Goal: Task Accomplishment & Management: Complete application form

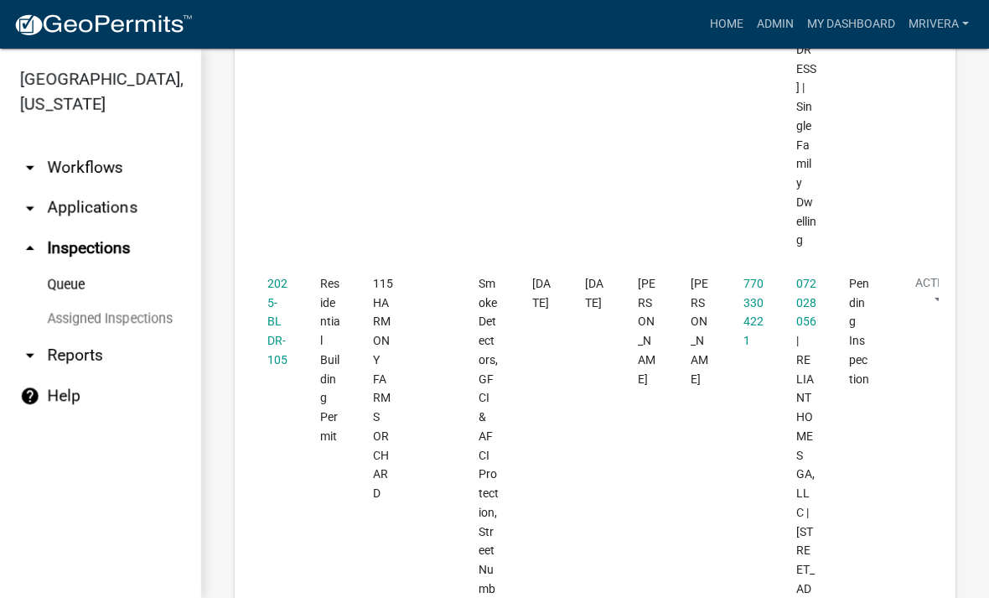
scroll to position [4003, 0]
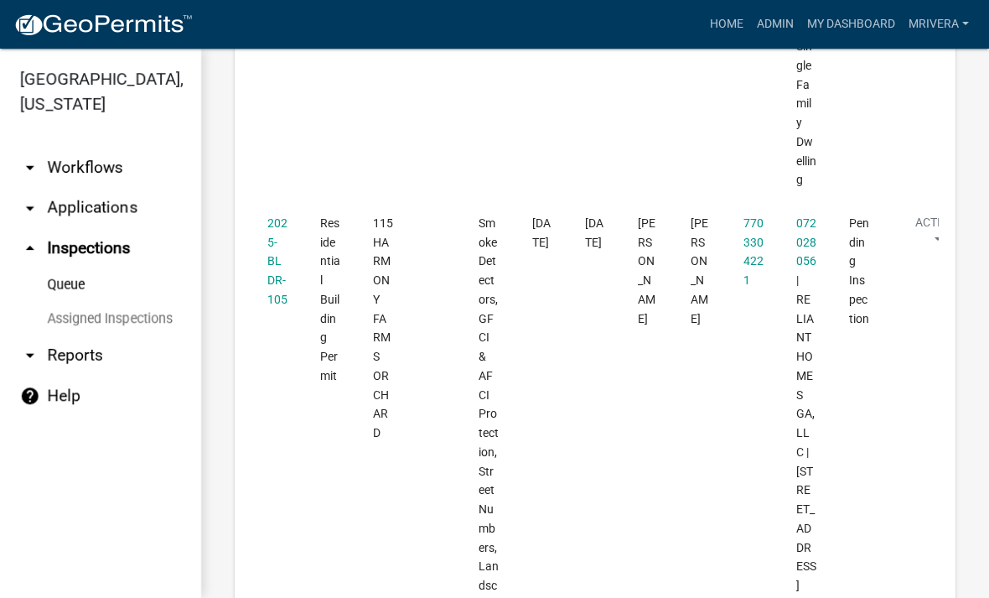
scroll to position [4041, 0]
click at [284, 218] on link "2025-BLDR-105" at bounding box center [277, 262] width 20 height 90
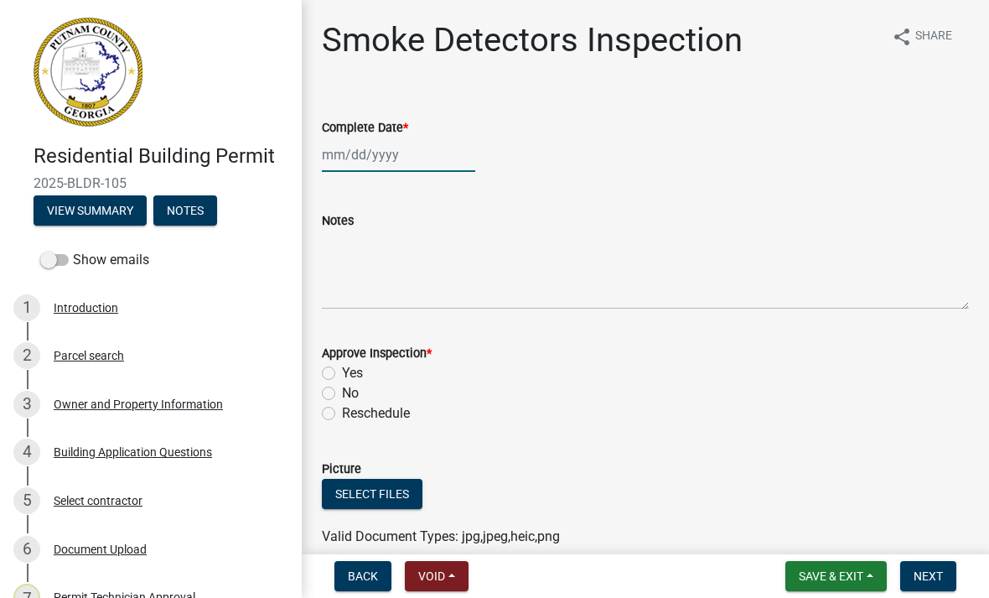
click at [392, 140] on div at bounding box center [398, 155] width 153 height 34
select select "10"
select select "2025"
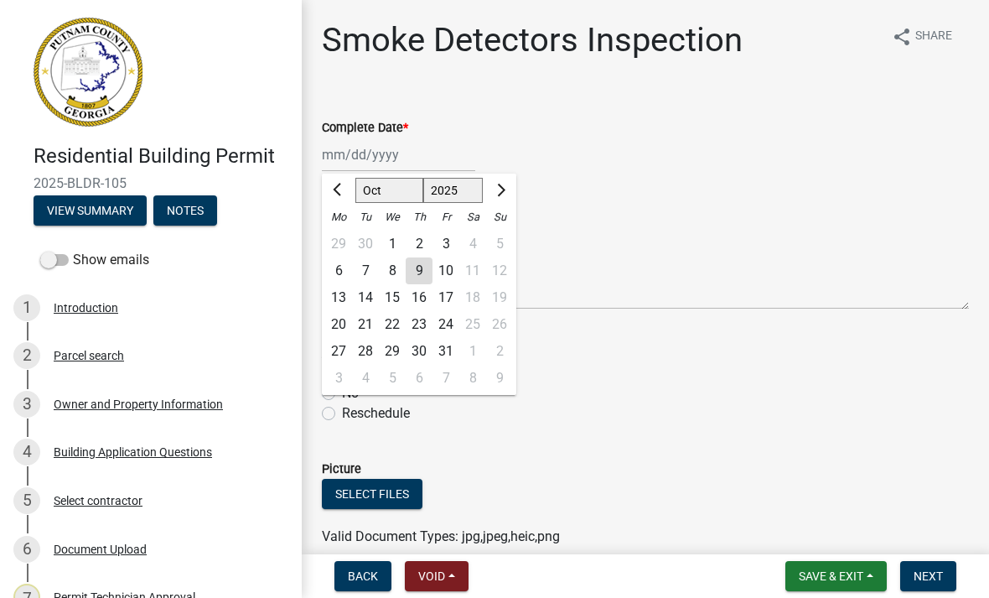
click at [434, 273] on div "10" at bounding box center [446, 270] width 27 height 27
type input "[DATE]"
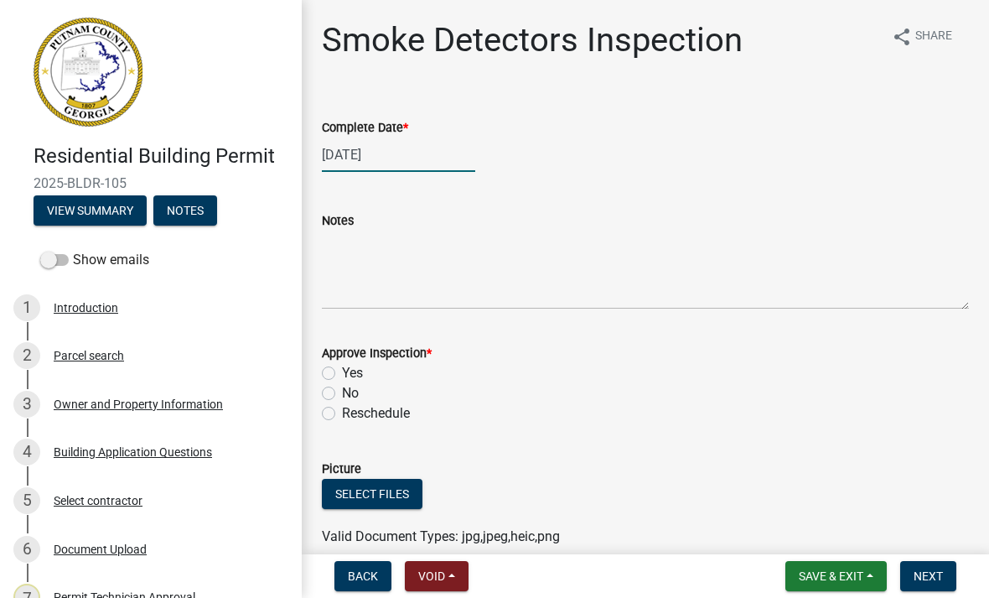
click at [352, 150] on div "[DATE]" at bounding box center [398, 155] width 153 height 34
select select "10"
select select "2025"
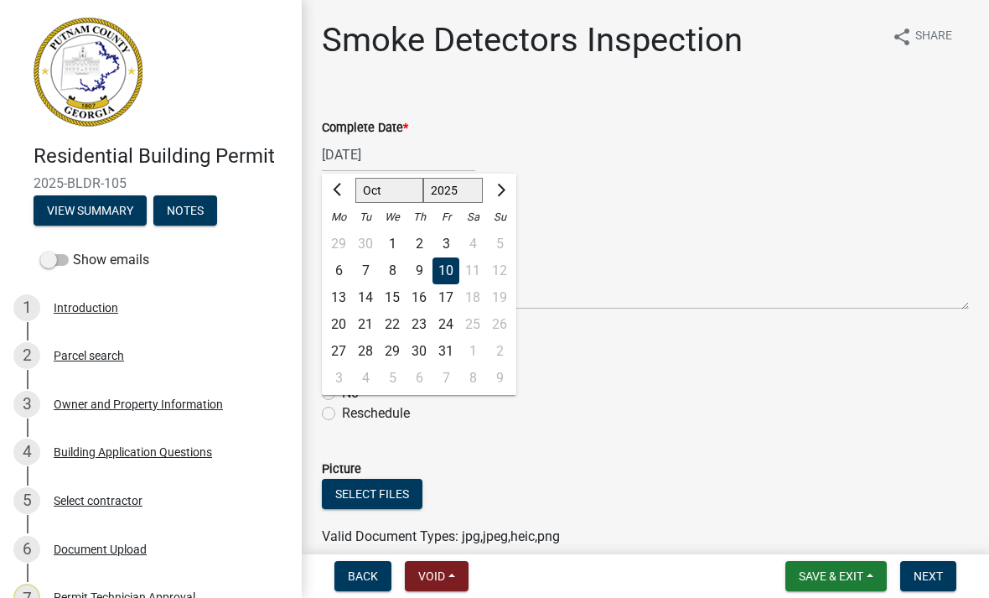
click at [423, 273] on div "9" at bounding box center [419, 270] width 27 height 27
type input "[DATE]"
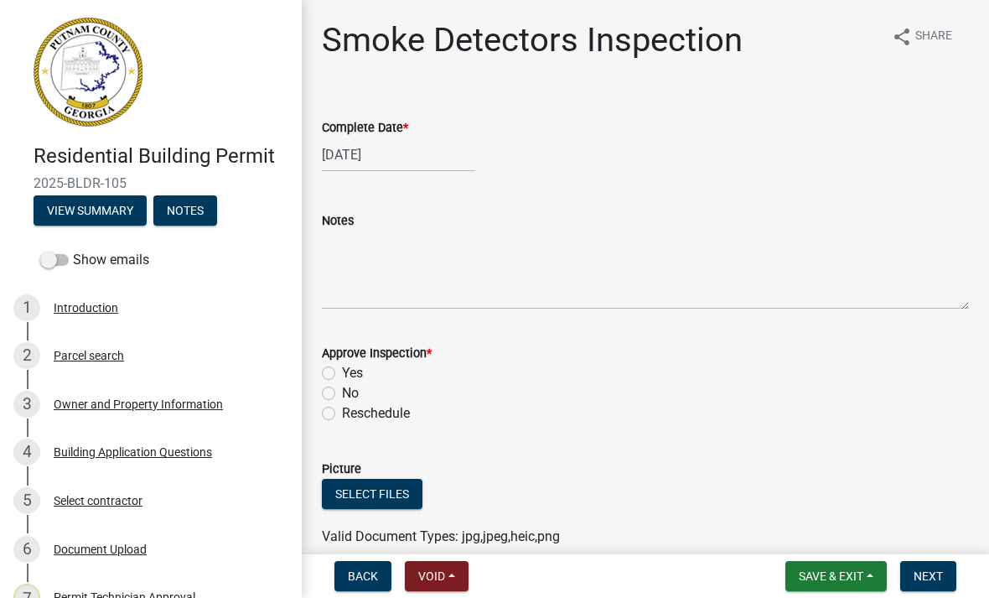
click at [342, 373] on label "Yes" at bounding box center [352, 373] width 21 height 20
click at [342, 373] on input "Yes" at bounding box center [347, 368] width 11 height 11
radio input "true"
click at [935, 584] on button "Next" at bounding box center [928, 576] width 56 height 30
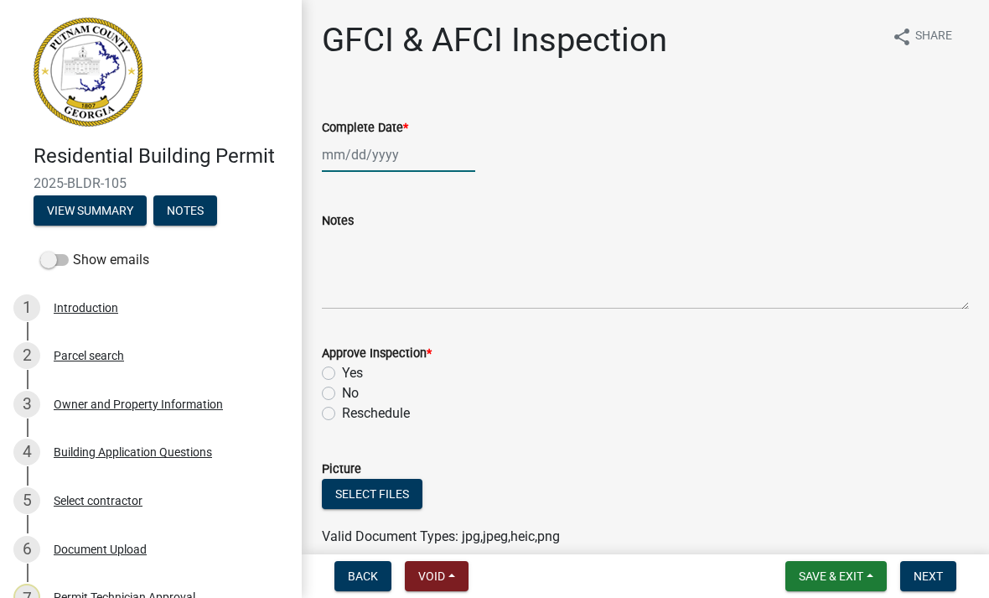
click at [438, 161] on div at bounding box center [398, 155] width 153 height 34
select select "10"
select select "2025"
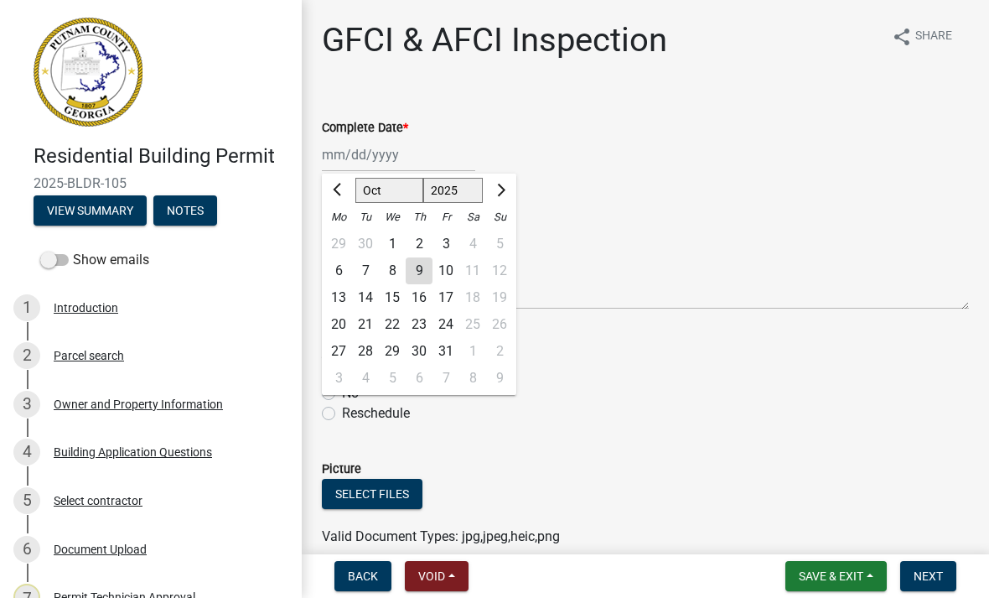
click at [417, 274] on div "9" at bounding box center [419, 270] width 27 height 27
type input "[DATE]"
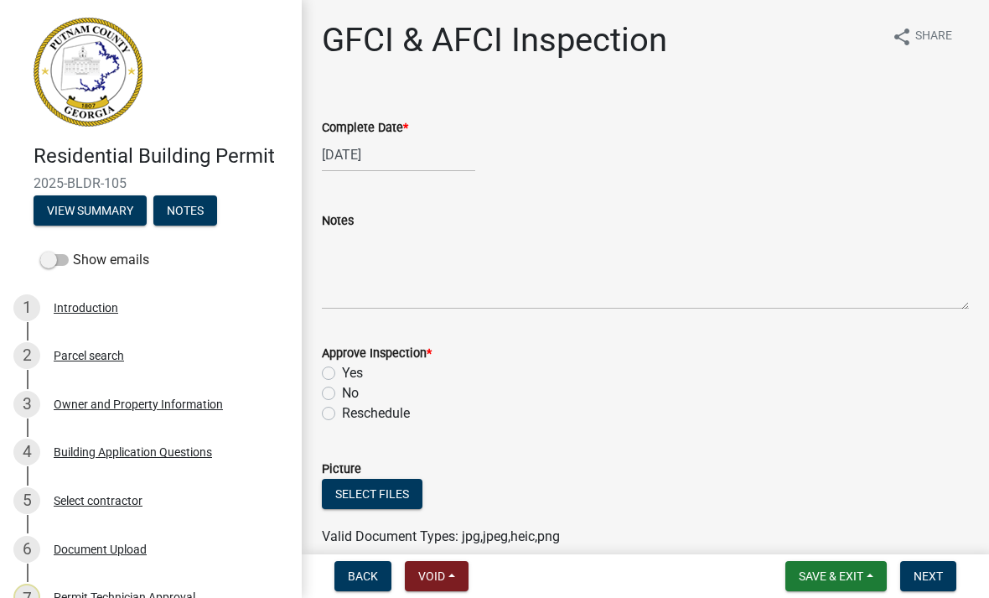
click at [342, 370] on label "Yes" at bounding box center [352, 373] width 21 height 20
click at [342, 370] on input "Yes" at bounding box center [347, 368] width 11 height 11
radio input "true"
click at [933, 586] on button "Next" at bounding box center [928, 576] width 56 height 30
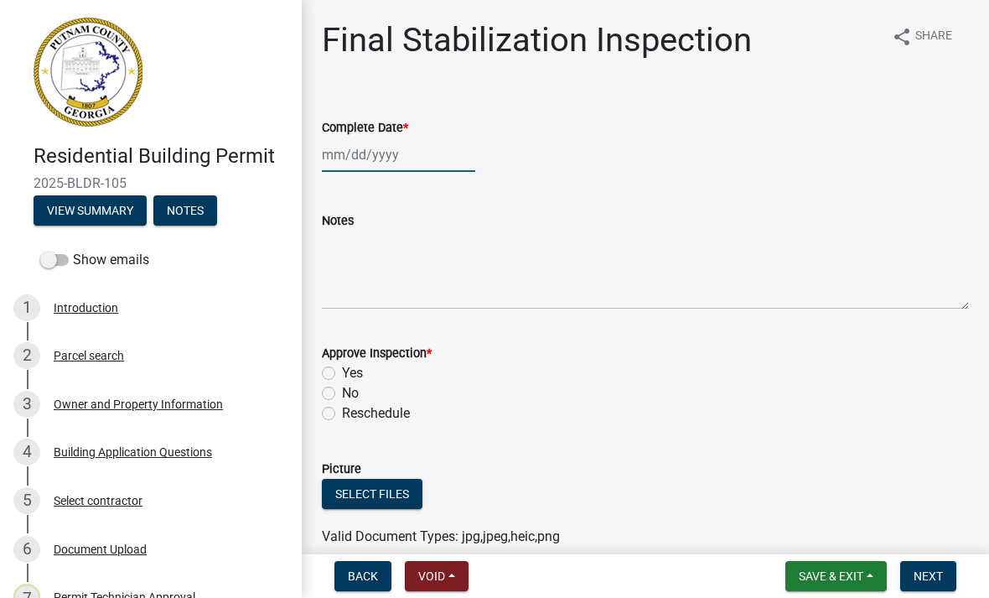
click at [403, 169] on div at bounding box center [398, 155] width 153 height 34
select select "10"
select select "2025"
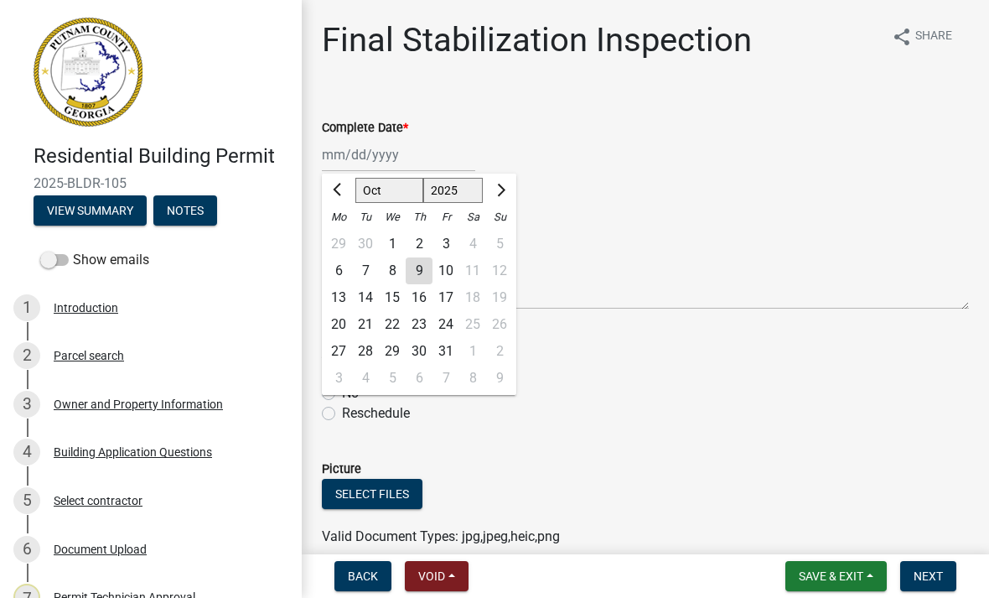
click at [427, 267] on div "9" at bounding box center [419, 270] width 27 height 27
type input "[DATE]"
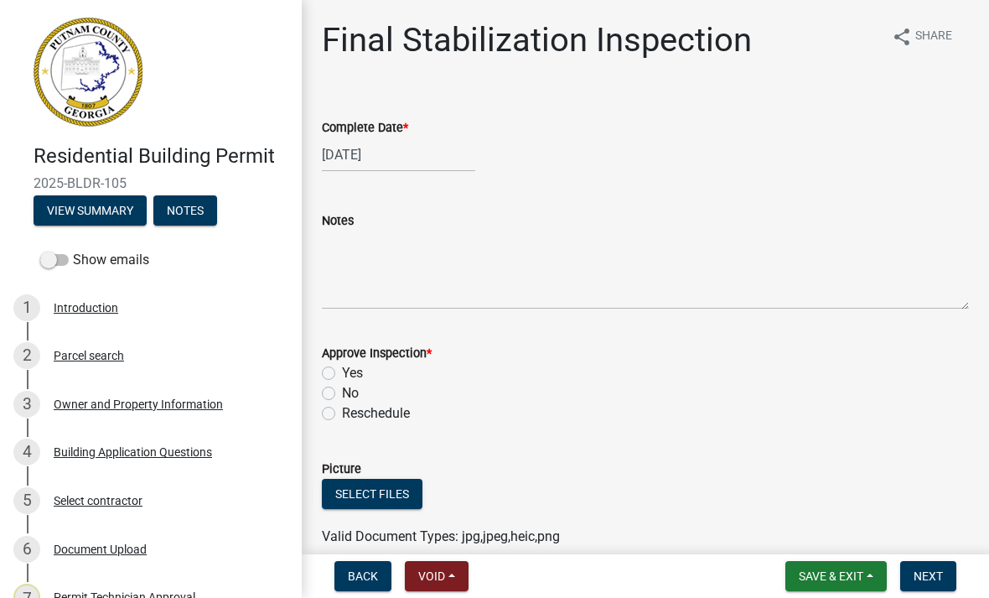
click at [342, 371] on label "Yes" at bounding box center [352, 373] width 21 height 20
click at [342, 371] on input "Yes" at bounding box center [347, 368] width 11 height 11
radio input "true"
click at [927, 573] on span "Next" at bounding box center [928, 575] width 29 height 13
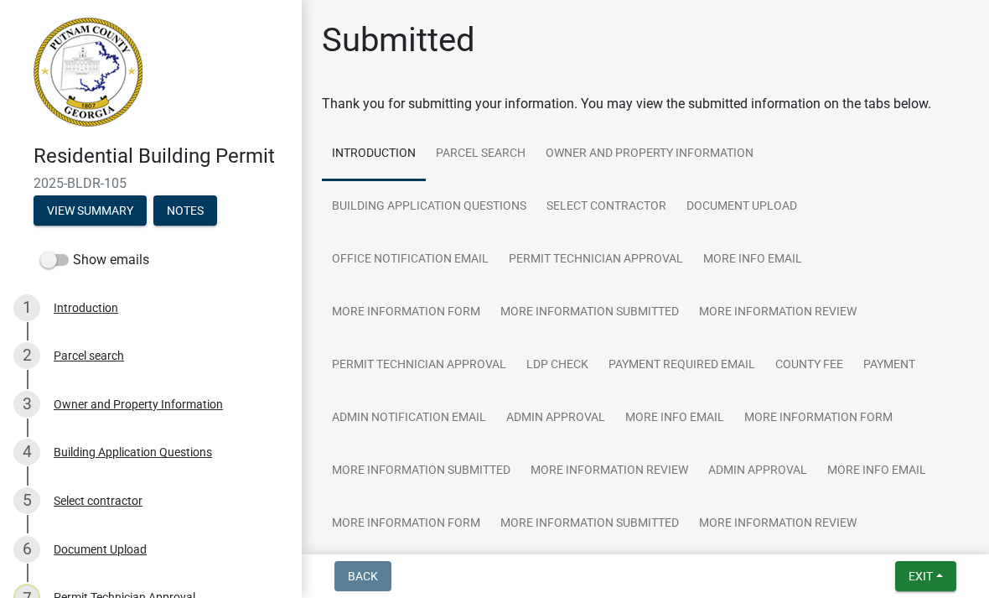
click at [921, 584] on button "Exit" at bounding box center [925, 576] width 61 height 30
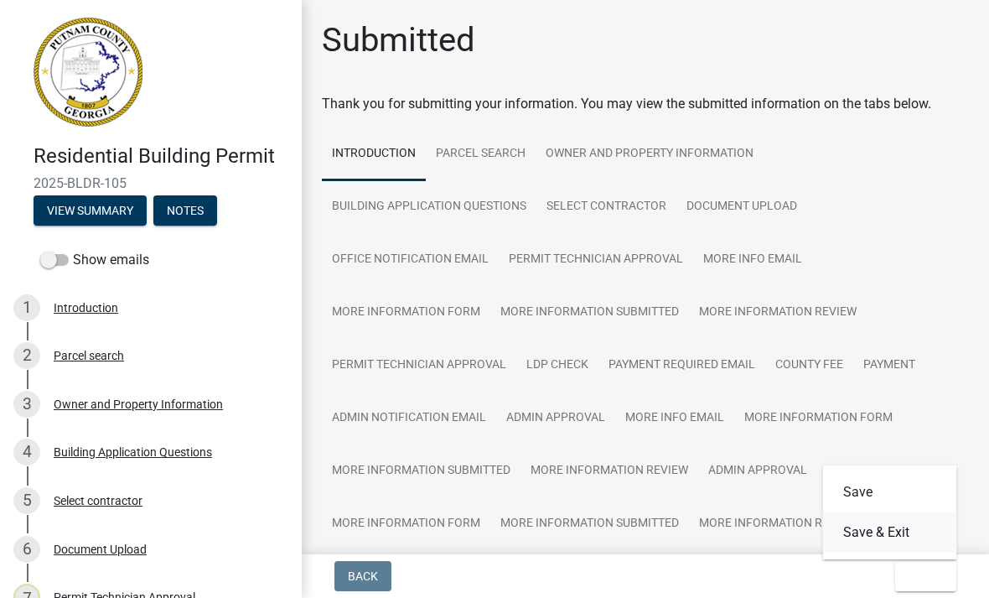
click at [921, 532] on button "Save & Exit" at bounding box center [890, 532] width 134 height 40
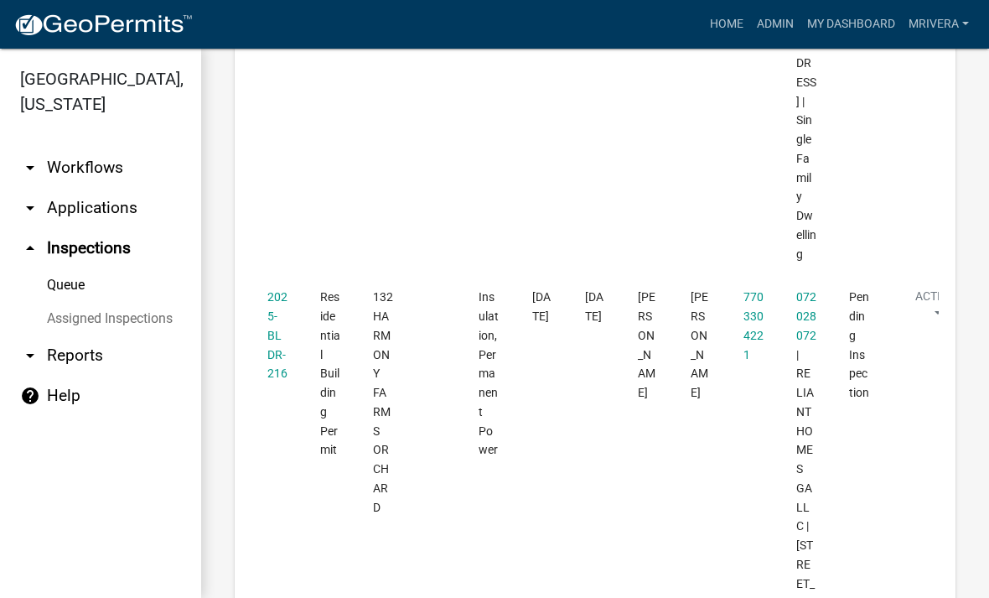
scroll to position [2846, 0]
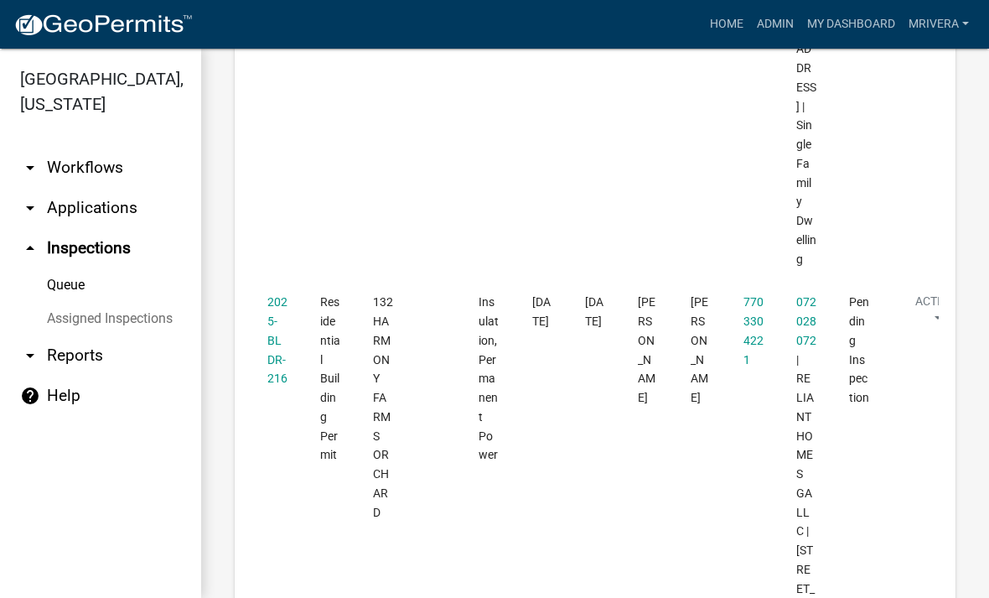
click at [272, 295] on link "2025-BLDR-216" at bounding box center [277, 340] width 20 height 90
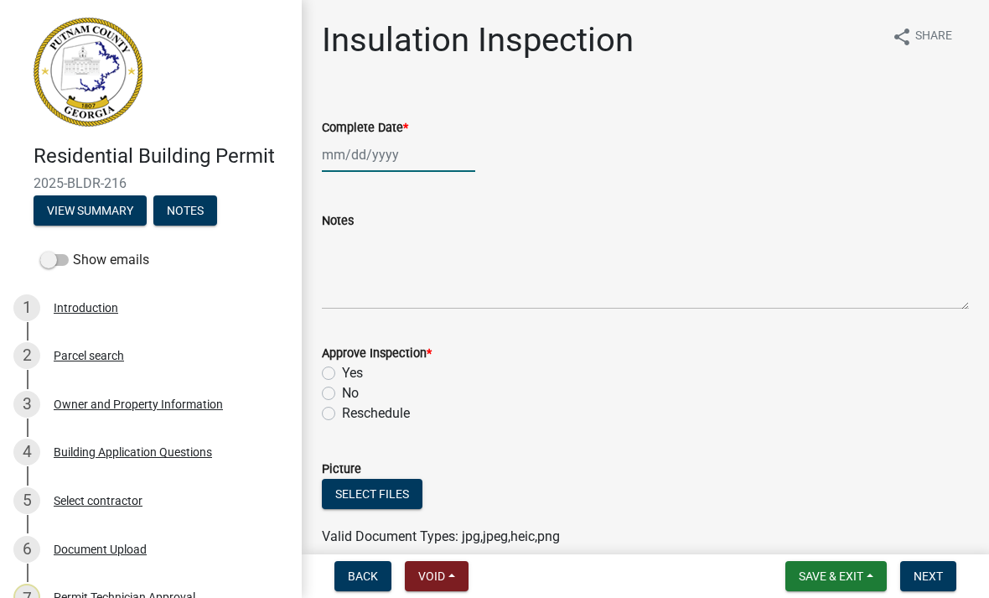
click at [416, 143] on div at bounding box center [398, 155] width 153 height 34
select select "10"
select select "2025"
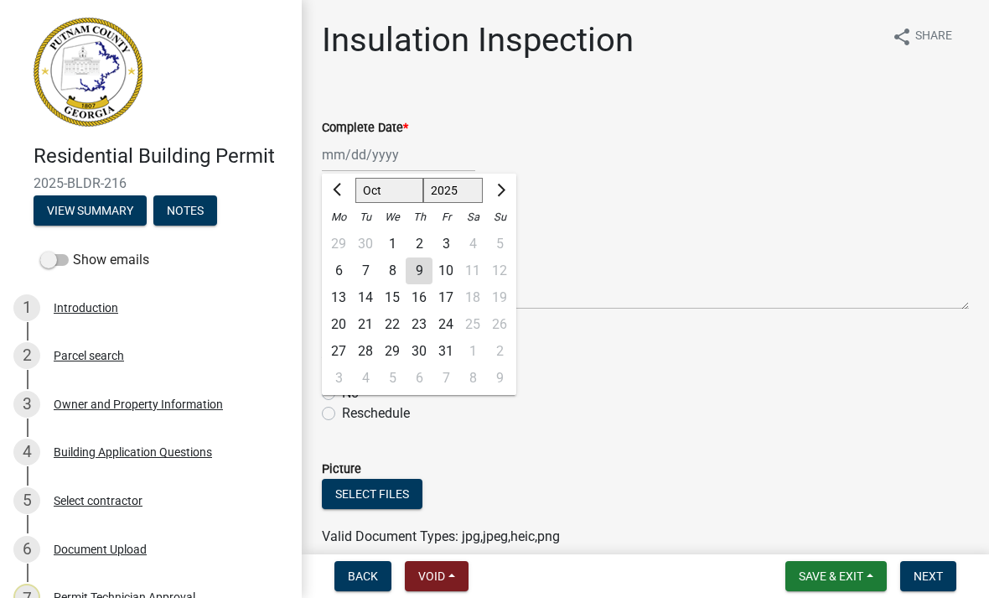
click at [429, 274] on div "9" at bounding box center [419, 270] width 27 height 27
type input "[DATE]"
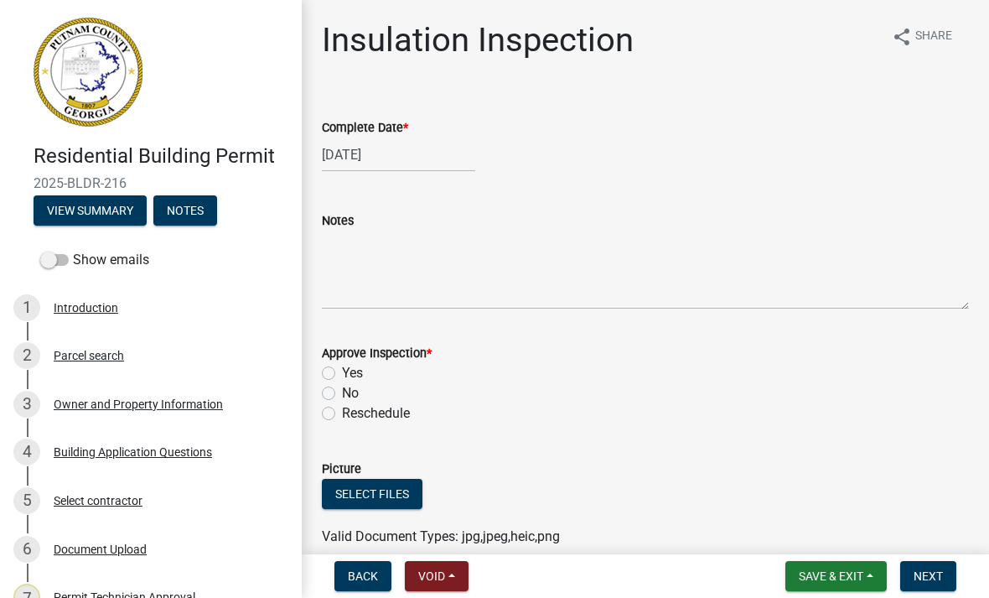
click at [342, 378] on label "Yes" at bounding box center [352, 373] width 21 height 20
click at [342, 374] on input "Yes" at bounding box center [347, 368] width 11 height 11
radio input "true"
click at [934, 583] on span "Next" at bounding box center [928, 575] width 29 height 13
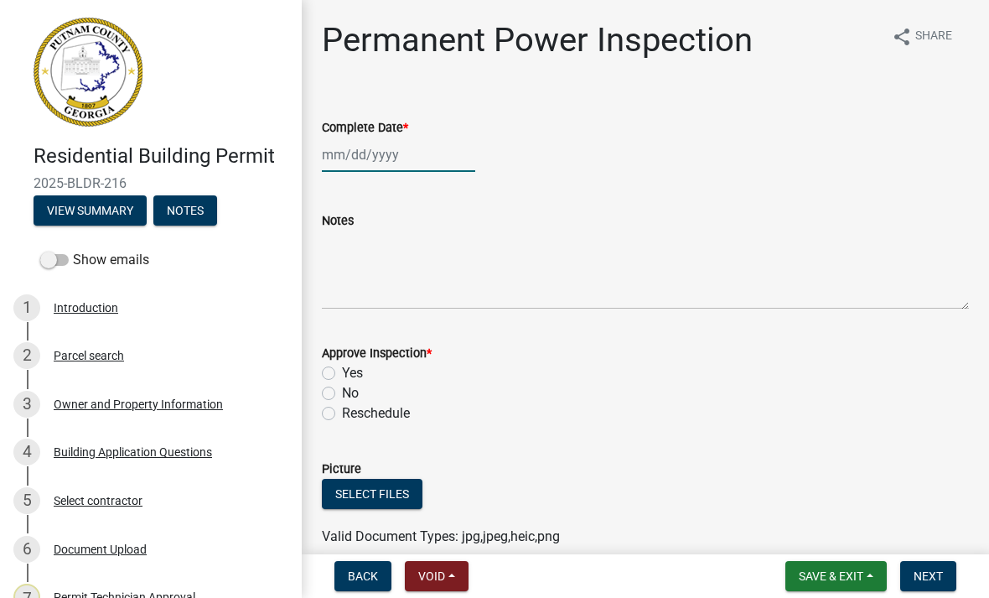
click at [345, 163] on div at bounding box center [398, 155] width 153 height 34
select select "10"
select select "2025"
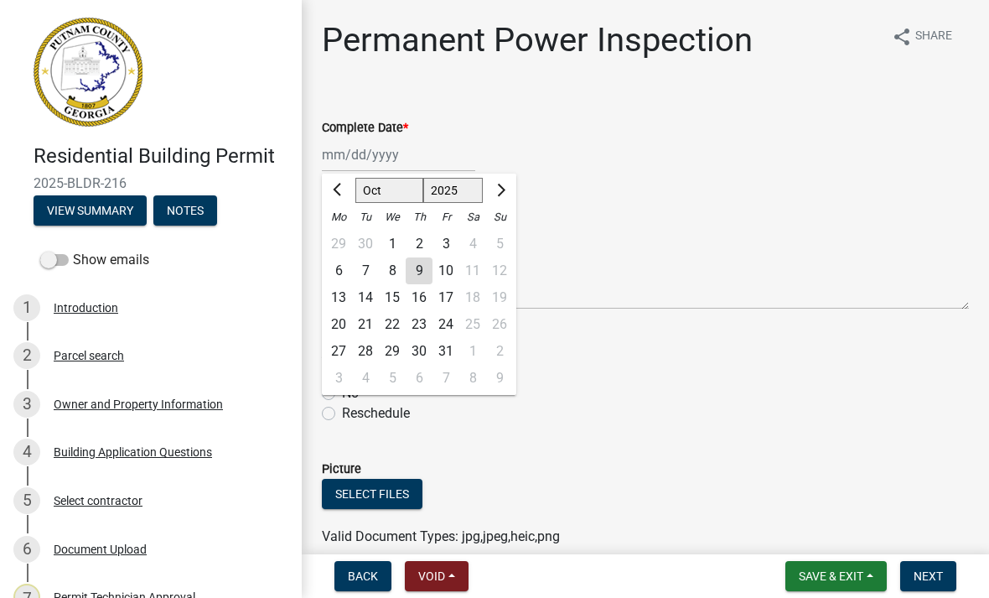
click at [417, 272] on div "9" at bounding box center [419, 270] width 27 height 27
type input "[DATE]"
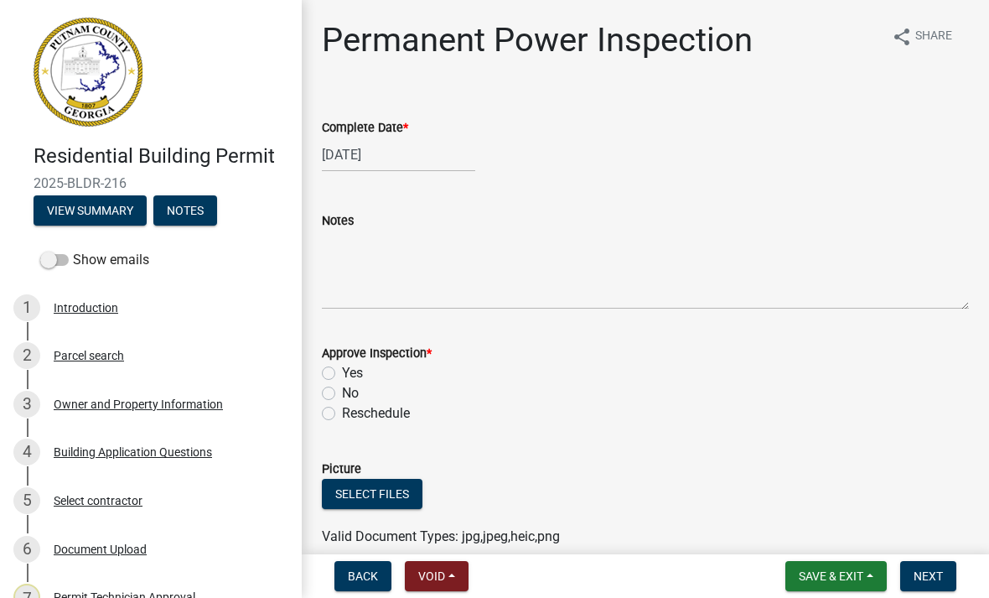
click at [342, 367] on label "Yes" at bounding box center [352, 373] width 21 height 20
click at [342, 367] on input "Yes" at bounding box center [347, 368] width 11 height 11
radio input "true"
click at [942, 584] on button "Next" at bounding box center [928, 576] width 56 height 30
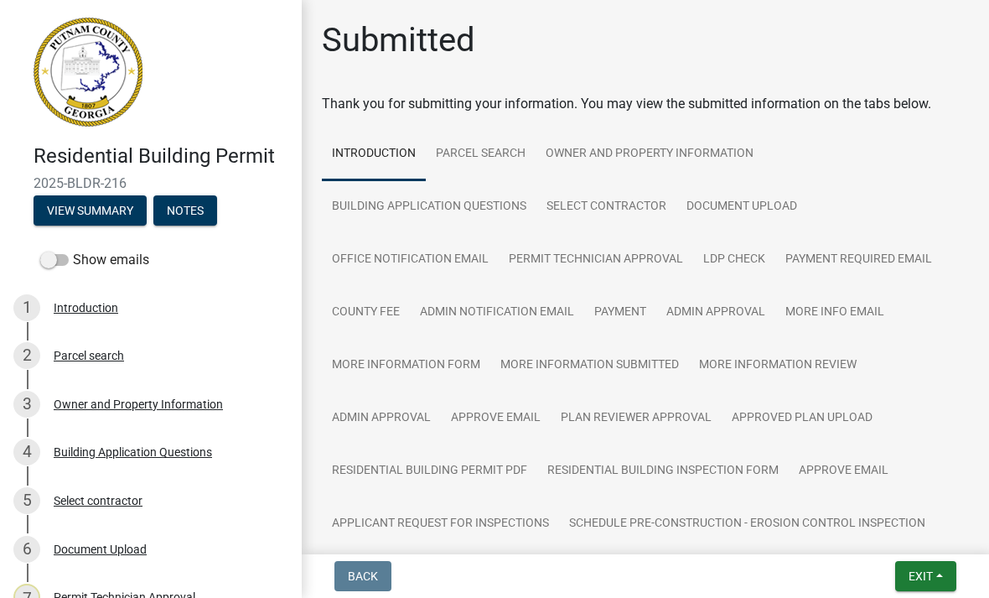
click at [932, 582] on span "Exit" at bounding box center [921, 575] width 24 height 13
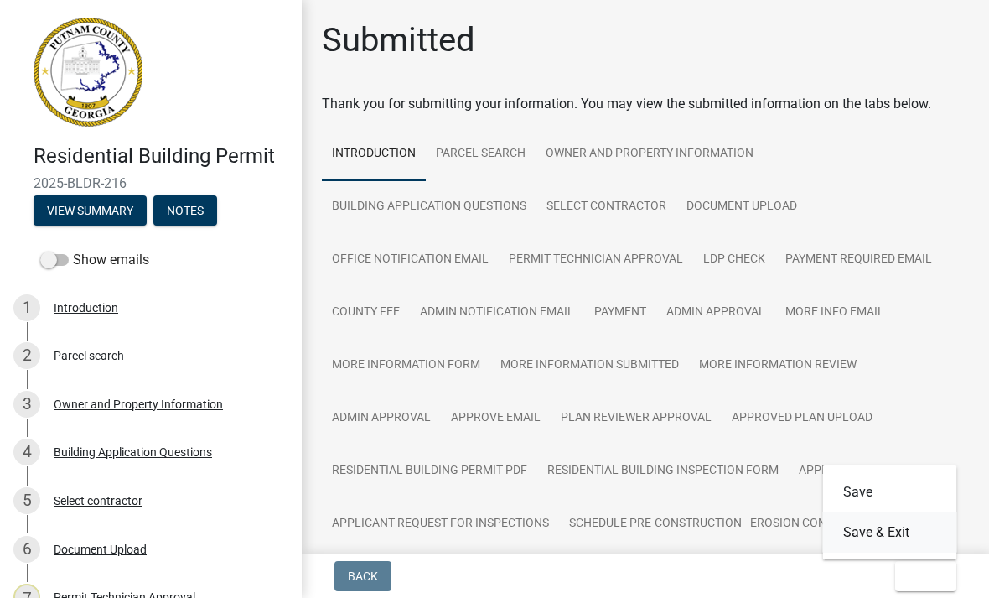
click at [915, 537] on button "Save & Exit" at bounding box center [890, 532] width 134 height 40
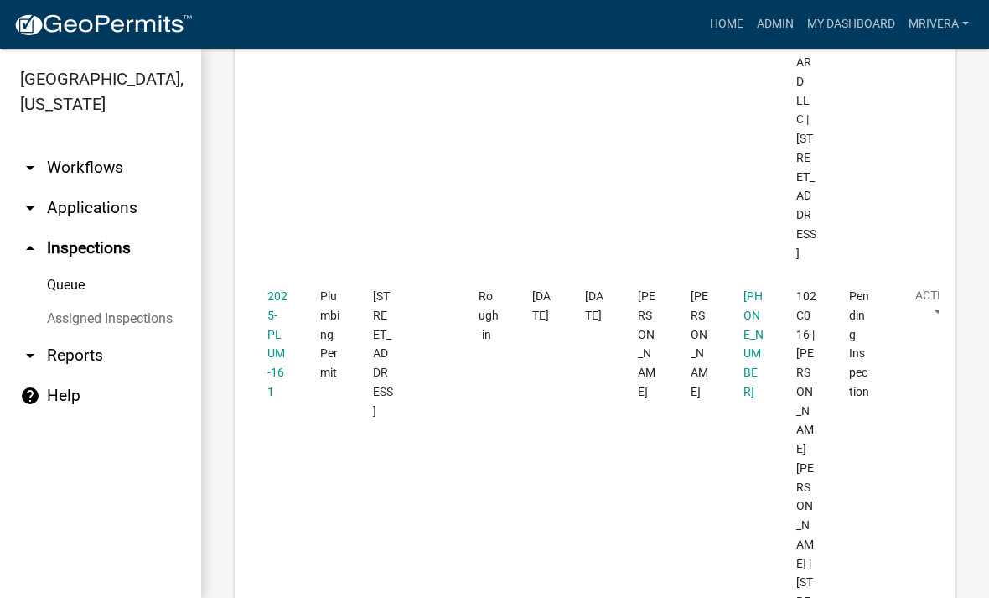
scroll to position [1466, 0]
click at [296, 351] on datatable-body-cell "2025-PLUM-161" at bounding box center [278, 494] width 53 height 444
click at [295, 350] on datatable-body-cell "2025-PLUM-161" at bounding box center [278, 494] width 53 height 444
click at [291, 330] on datatable-body-cell "2025-PLUM-161" at bounding box center [278, 494] width 53 height 444
click at [275, 350] on link "2025-PLUM-161" at bounding box center [277, 341] width 20 height 109
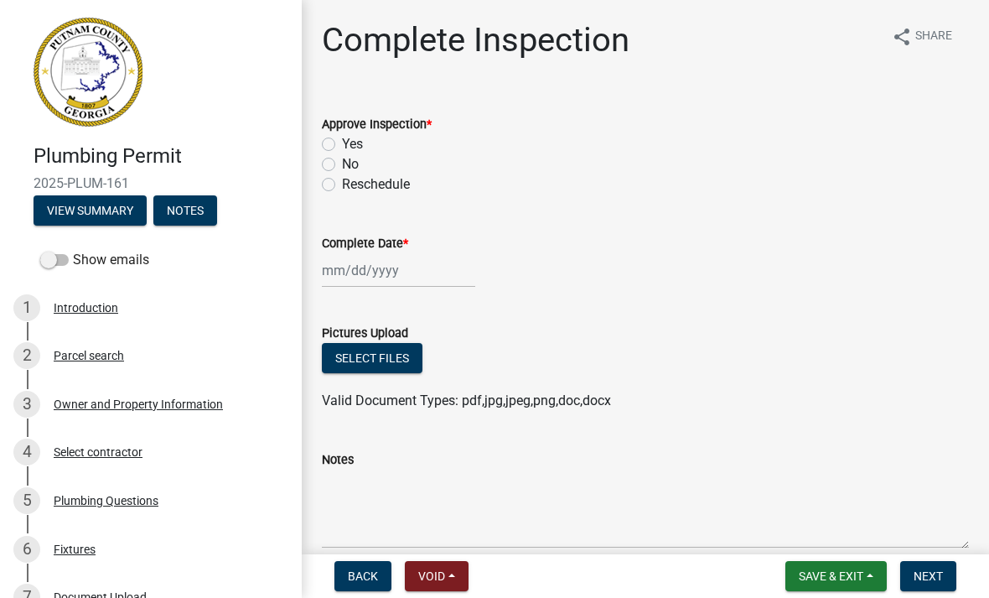
click at [336, 136] on div "Yes" at bounding box center [645, 144] width 647 height 20
click at [342, 150] on label "Yes" at bounding box center [352, 144] width 21 height 20
click at [342, 145] on input "Yes" at bounding box center [347, 139] width 11 height 11
radio input "true"
click at [342, 143] on label "Yes" at bounding box center [352, 144] width 21 height 20
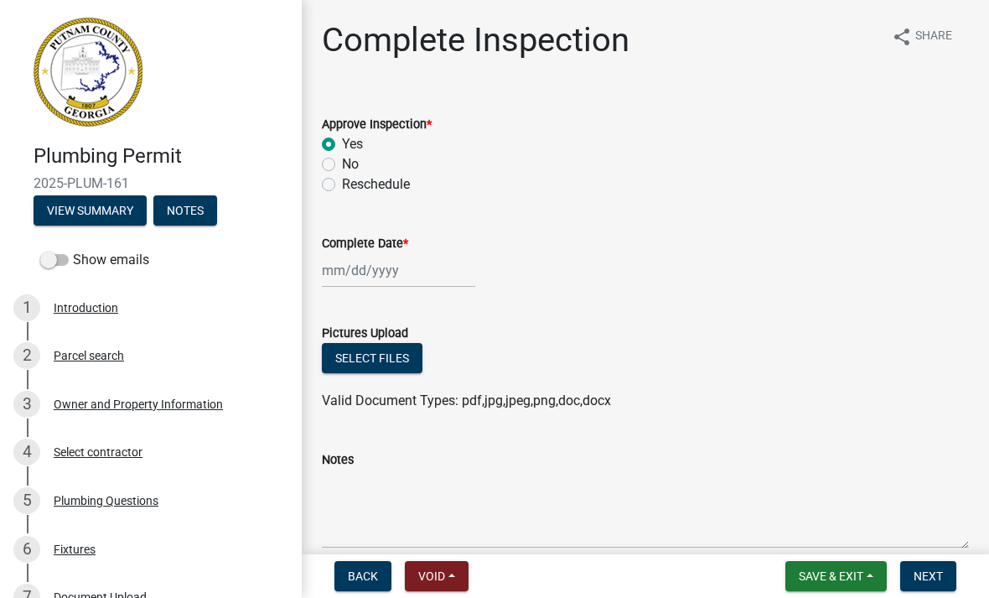
click at [342, 143] on input "Yes" at bounding box center [347, 139] width 11 height 11
click at [363, 264] on div at bounding box center [398, 270] width 153 height 34
select select "10"
select select "2025"
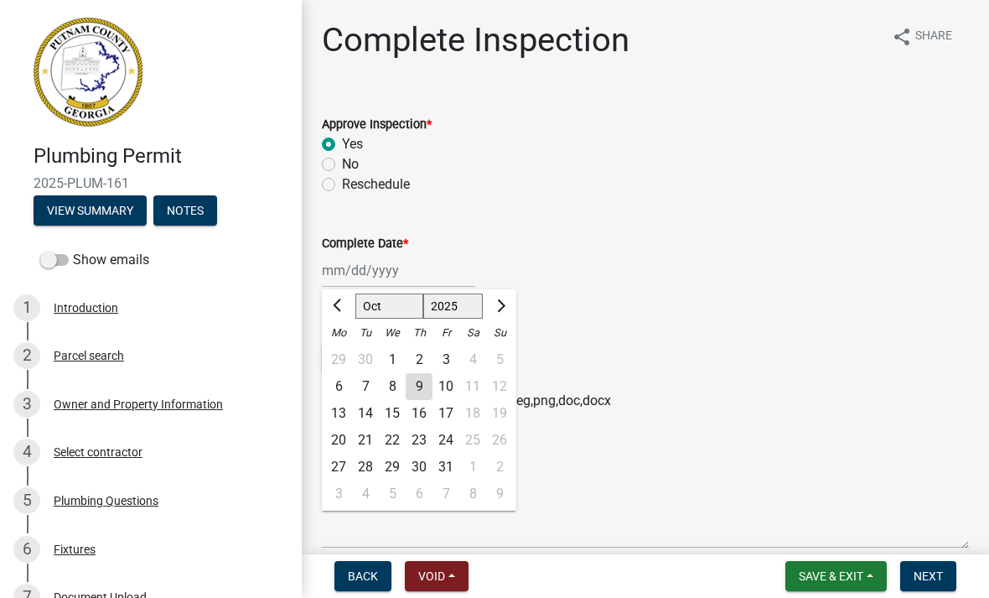
click at [418, 384] on div "9" at bounding box center [419, 386] width 27 height 27
type input "[DATE]"
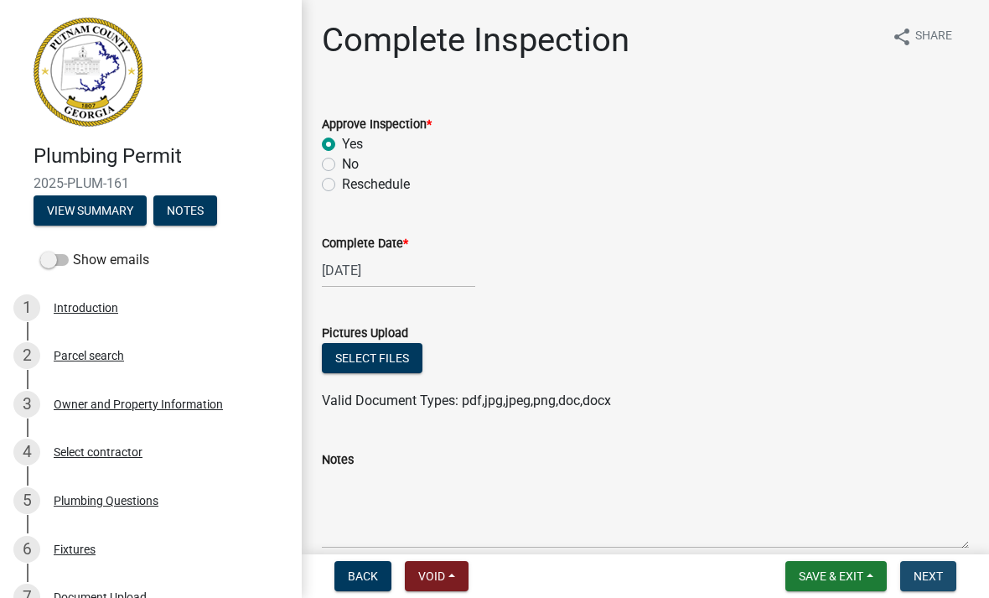
click at [943, 582] on button "Next" at bounding box center [928, 576] width 56 height 30
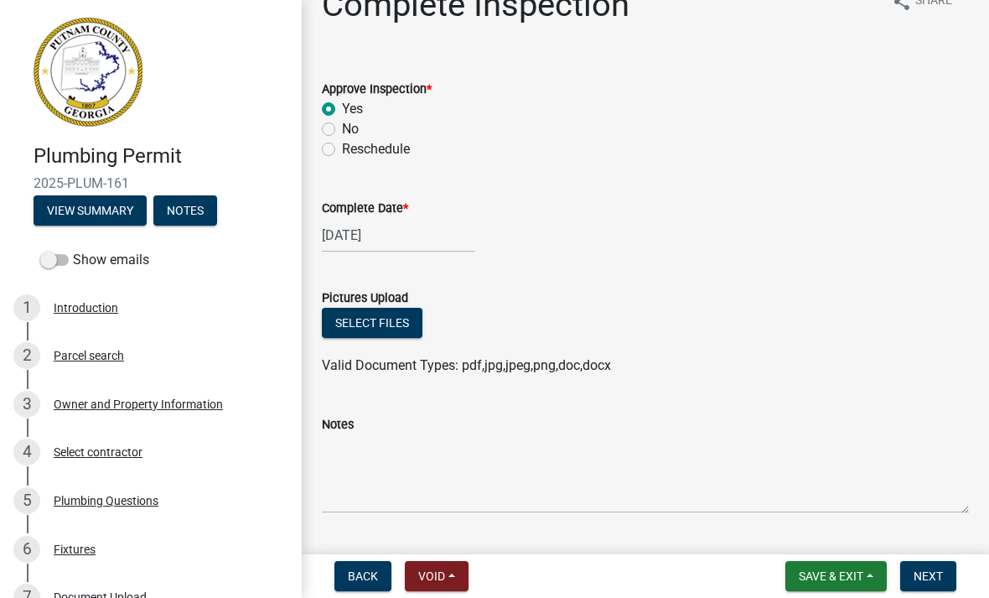
scroll to position [3, 0]
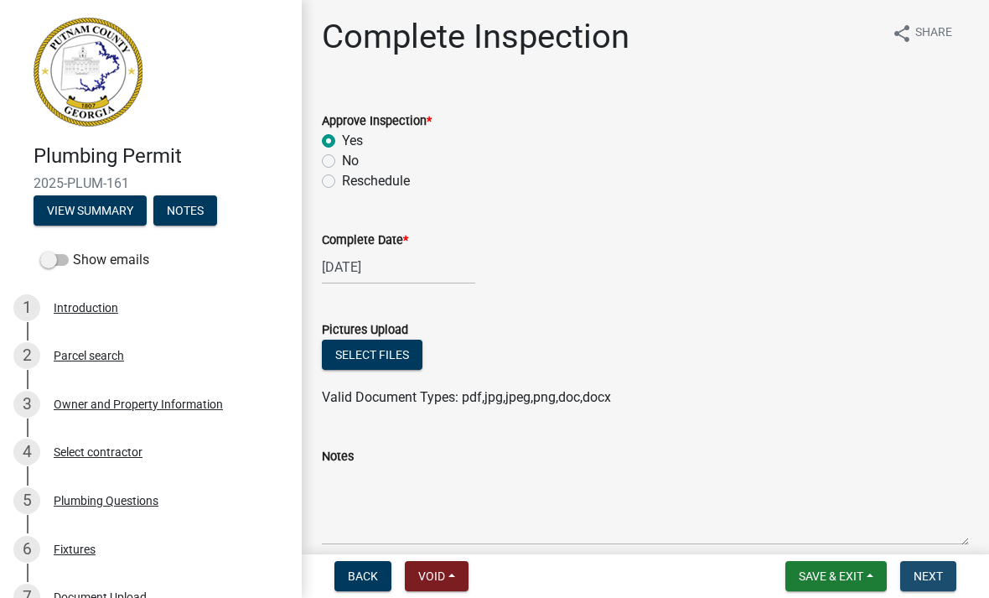
click at [921, 577] on span "Next" at bounding box center [928, 575] width 29 height 13
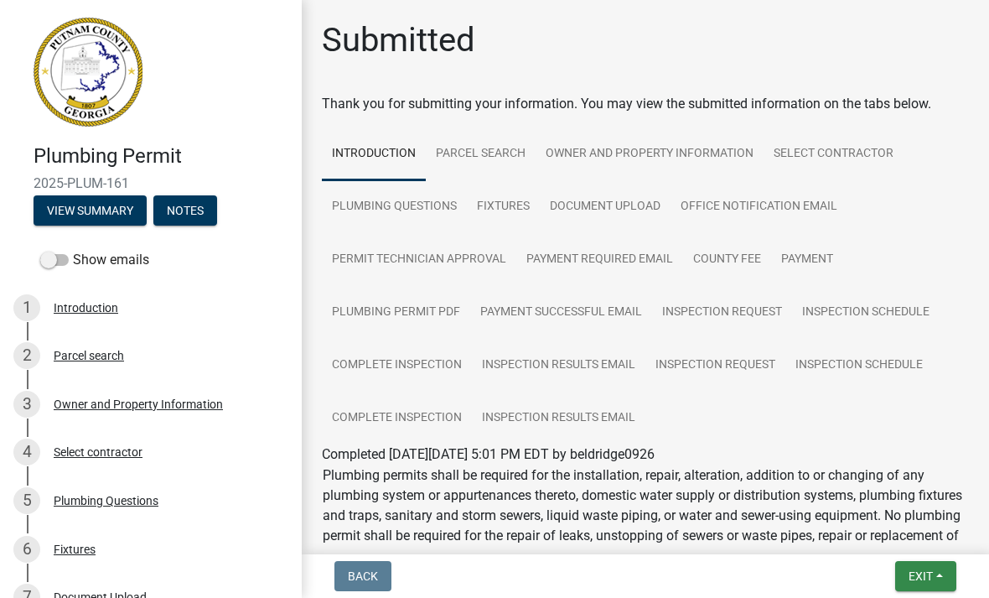
click at [919, 582] on span "Exit" at bounding box center [921, 575] width 24 height 13
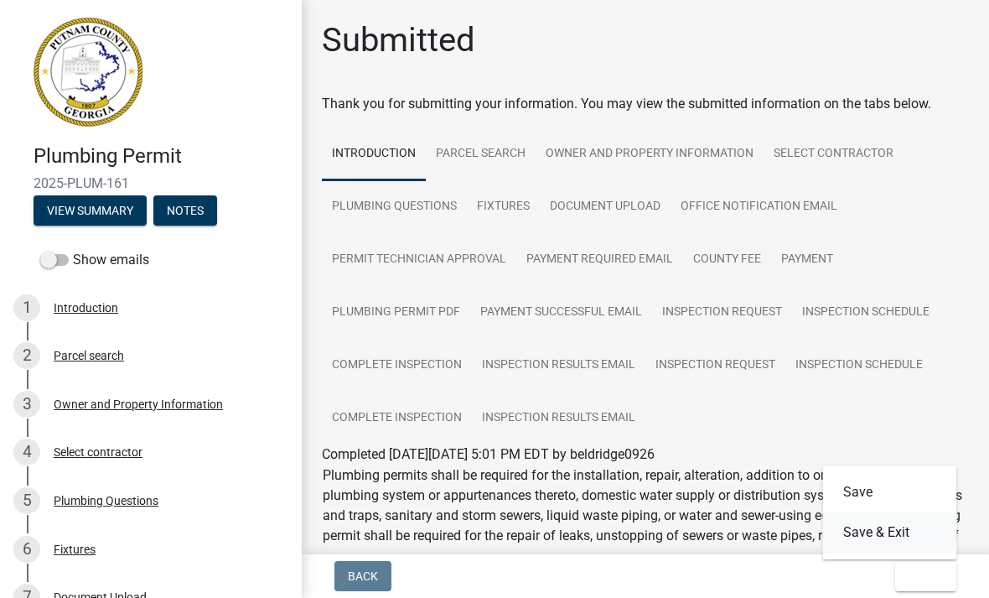
click at [905, 532] on button "Save & Exit" at bounding box center [890, 532] width 134 height 40
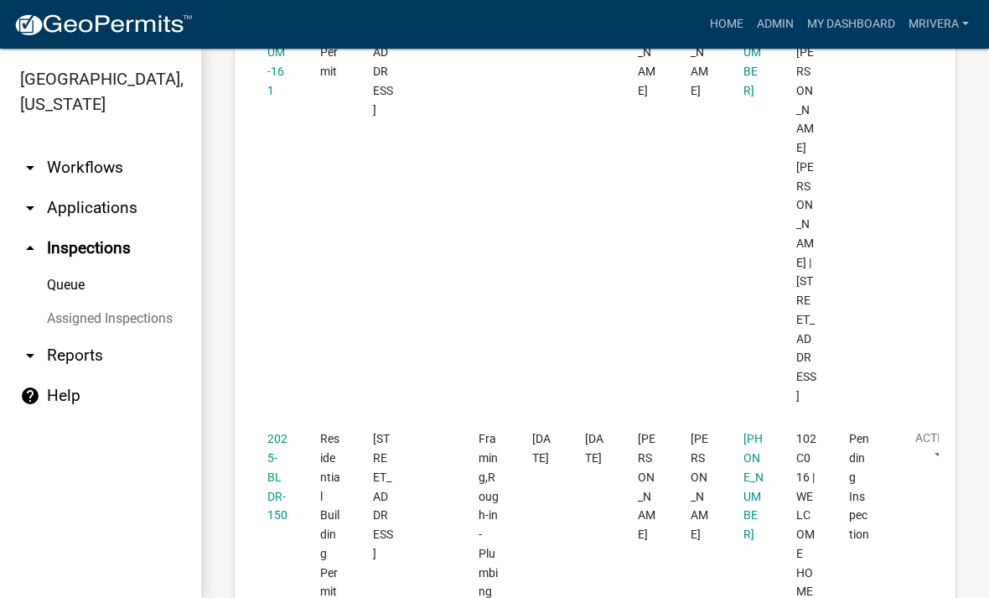
scroll to position [1805, 0]
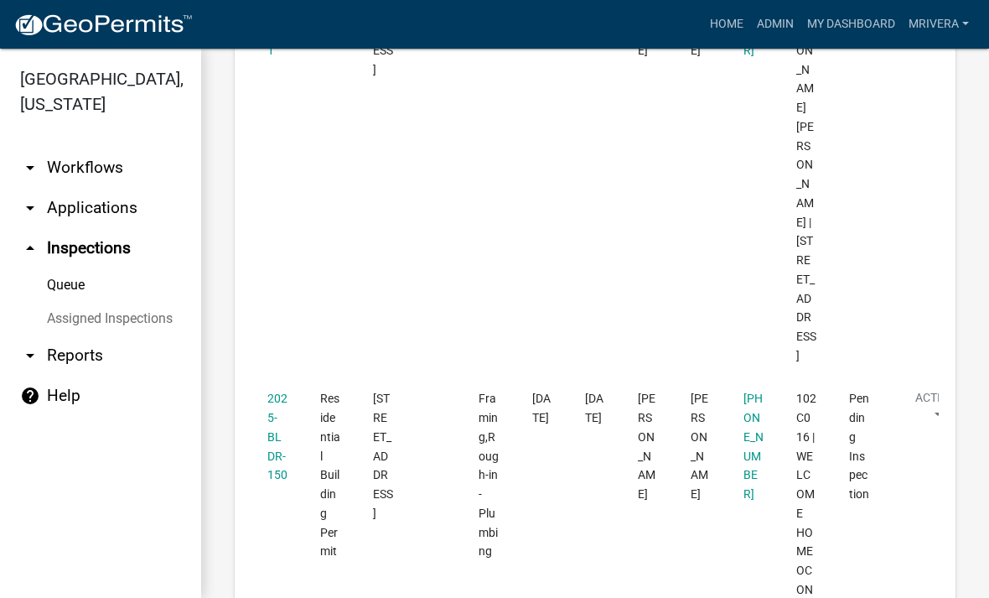
click at [272, 392] on link "2025-BLDR-150" at bounding box center [277, 437] width 20 height 90
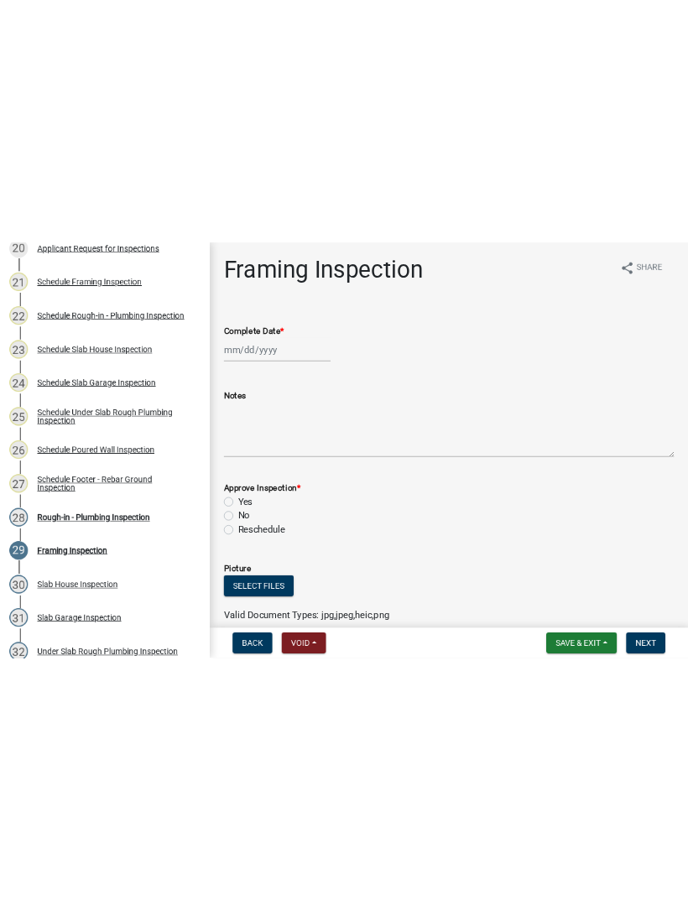
scroll to position [1217, 0]
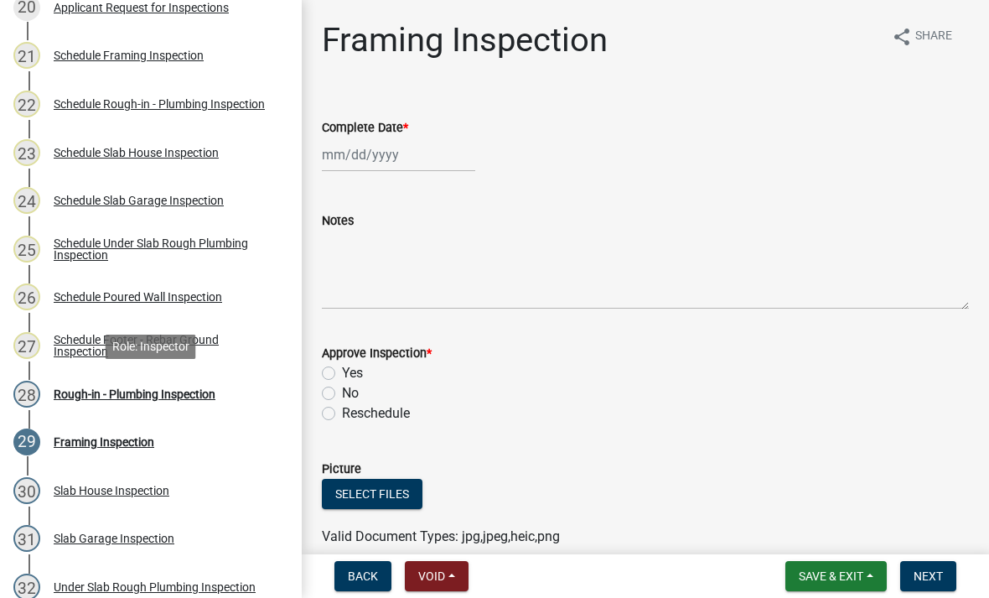
click at [203, 400] on div "28 Rough-in - Plumbing Inspection" at bounding box center [144, 394] width 262 height 27
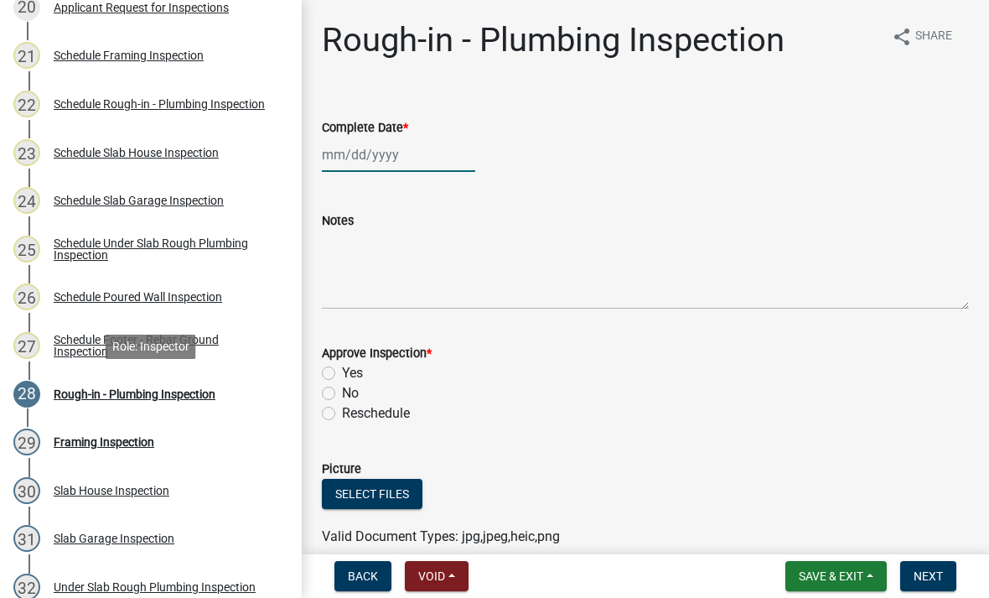
click at [395, 148] on div at bounding box center [398, 155] width 153 height 34
select select "10"
select select "2025"
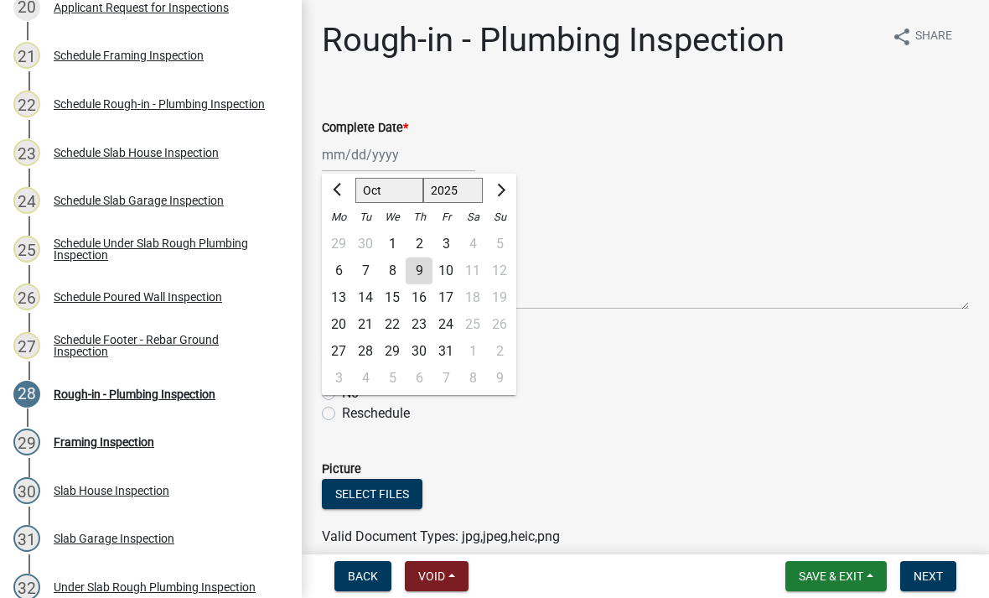
click at [425, 267] on div "9" at bounding box center [419, 270] width 27 height 27
type input "[DATE]"
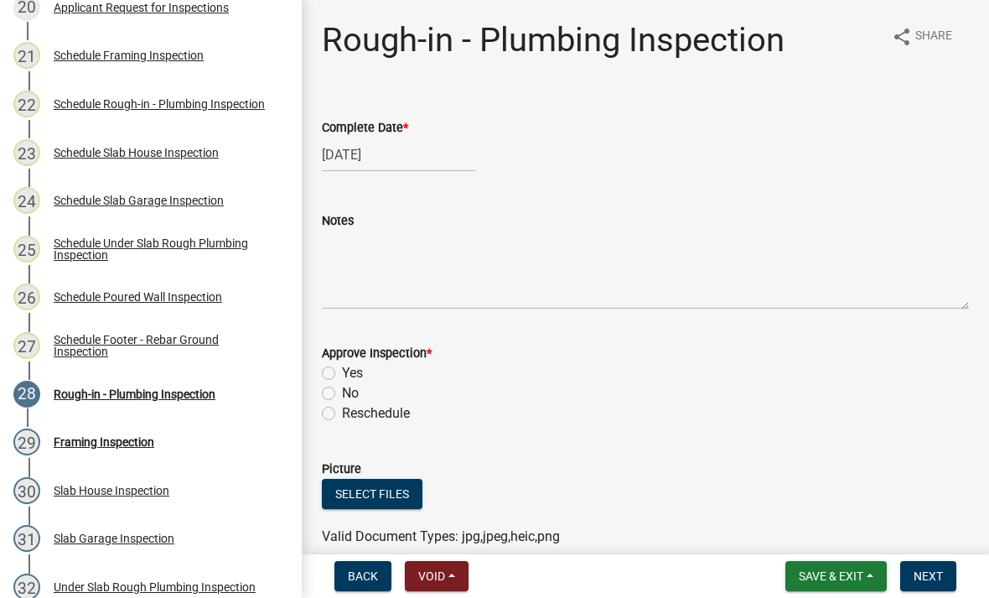
click at [342, 366] on label "Yes" at bounding box center [352, 373] width 21 height 20
click at [342, 366] on input "Yes" at bounding box center [347, 368] width 11 height 11
radio input "true"
click at [937, 584] on button "Next" at bounding box center [928, 576] width 56 height 30
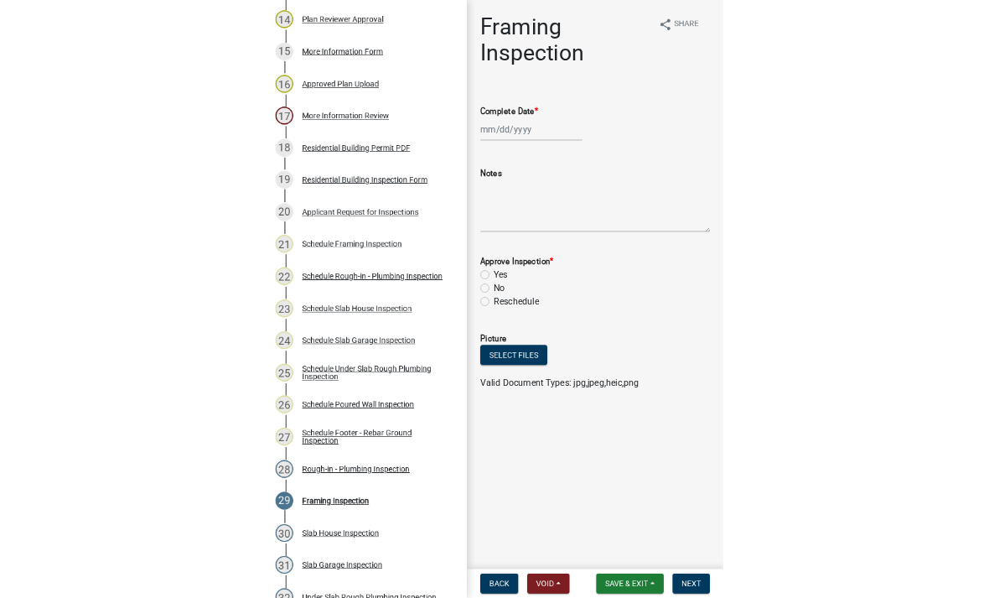
scroll to position [905, 0]
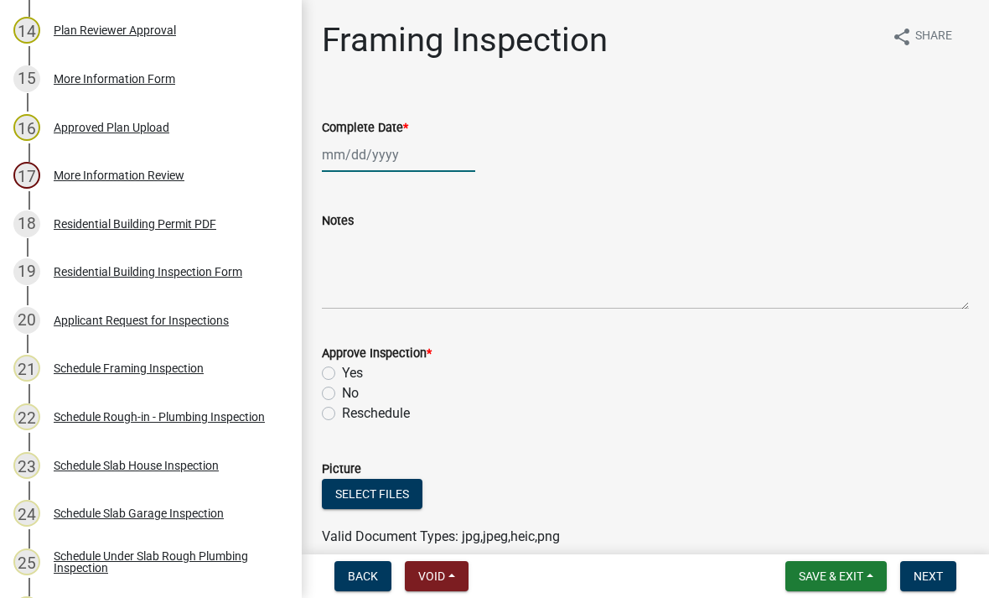
click at [367, 152] on div at bounding box center [398, 155] width 153 height 34
select select "10"
select select "2025"
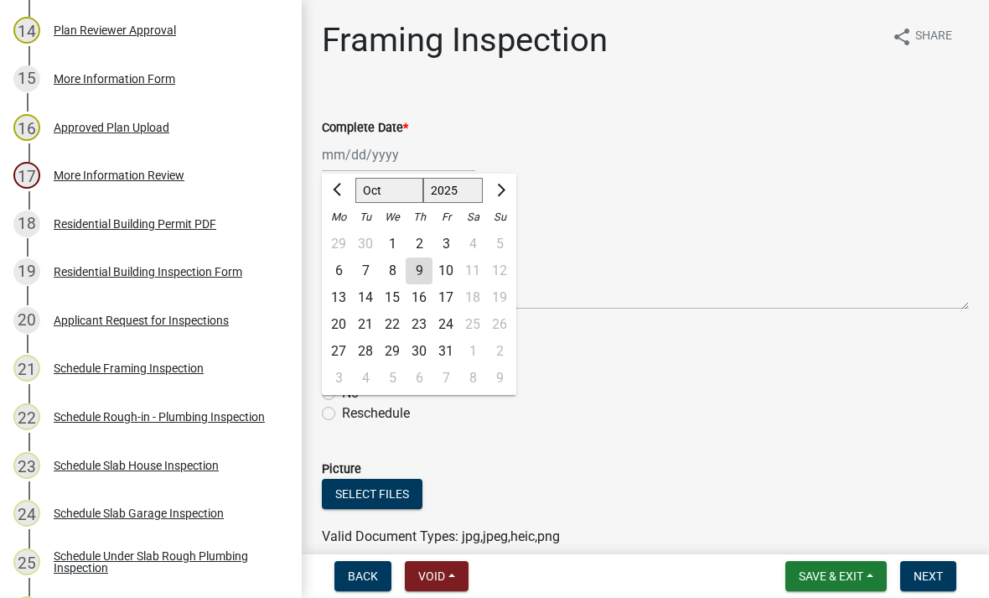
click at [428, 272] on div "9" at bounding box center [419, 270] width 27 height 27
type input "[DATE]"
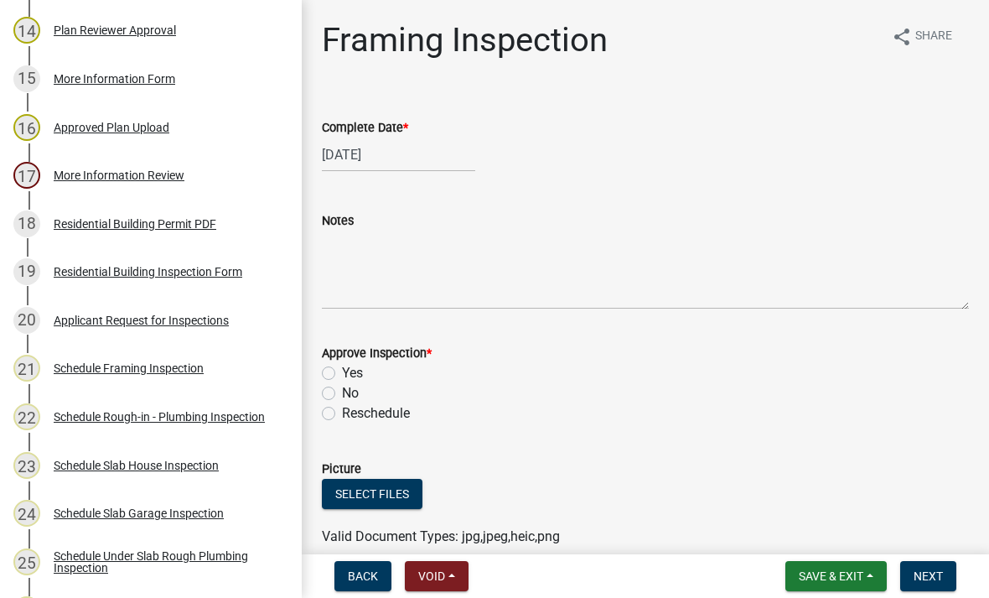
click at [342, 368] on label "Yes" at bounding box center [352, 373] width 21 height 20
click at [342, 368] on input "Yes" at bounding box center [347, 368] width 11 height 11
radio input "true"
click at [939, 583] on span "Next" at bounding box center [928, 575] width 29 height 13
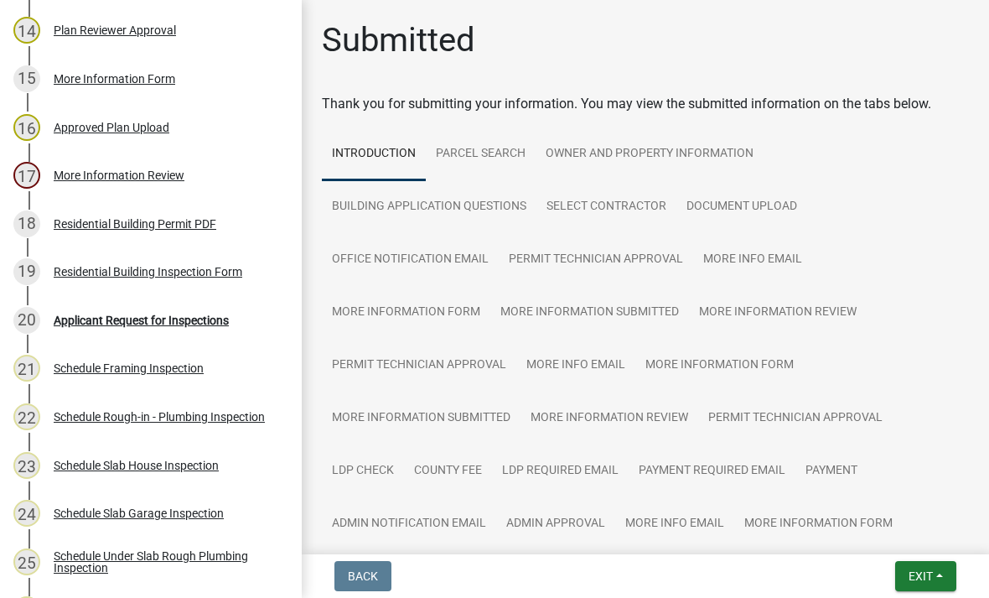
click at [943, 573] on button "Exit" at bounding box center [925, 576] width 61 height 30
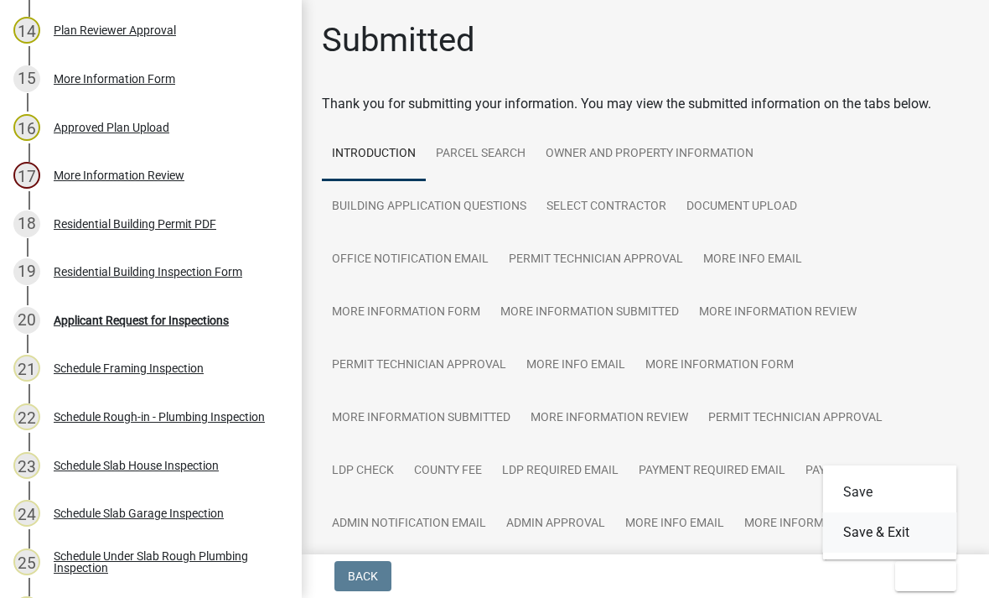
click at [920, 531] on button "Save & Exit" at bounding box center [890, 532] width 134 height 40
